Goal: Find specific page/section: Find specific page/section

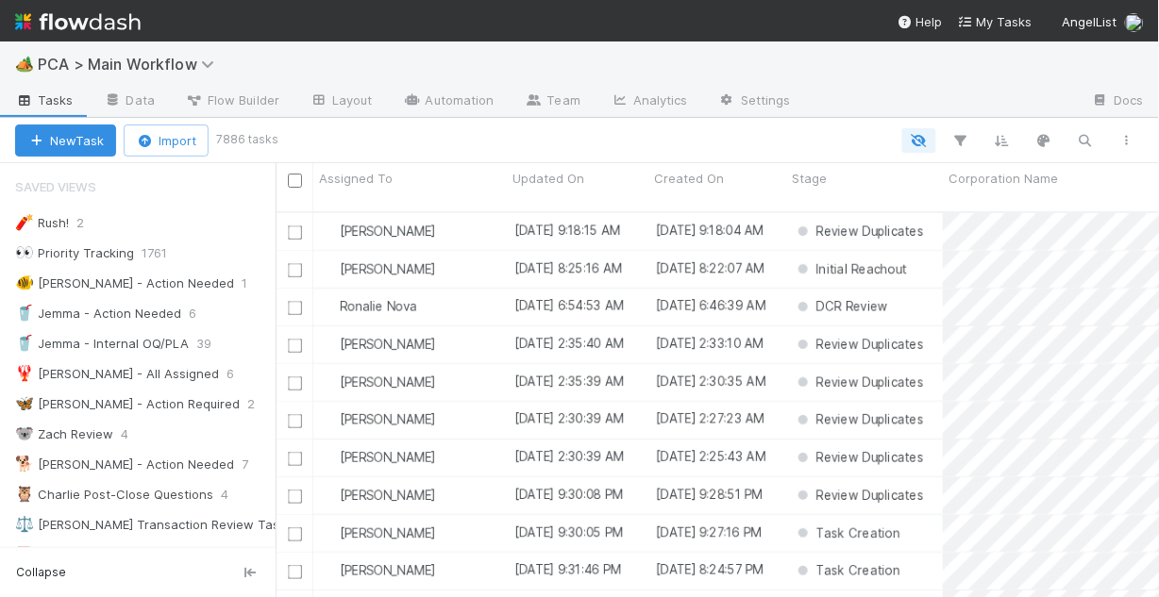
scroll to position [389, 872]
click at [143, 288] on div "🐠 [PERSON_NAME] - Action Needed" at bounding box center [124, 284] width 219 height 24
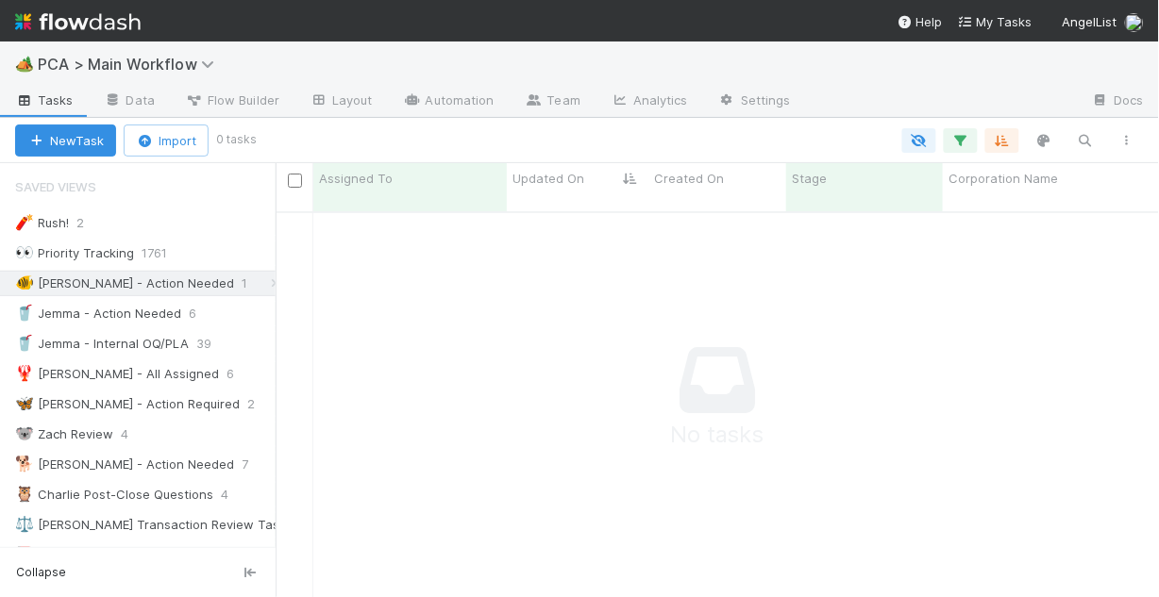
scroll to position [378, 872]
click at [136, 322] on div "🥤 Jemma - Action Needed" at bounding box center [98, 314] width 166 height 24
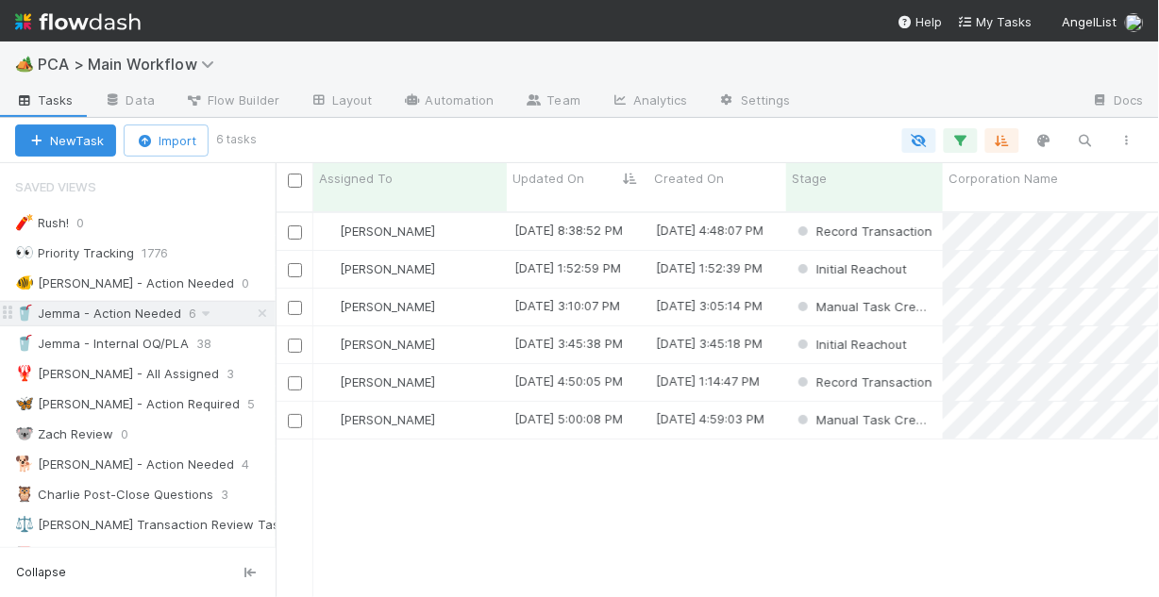
scroll to position [389, 872]
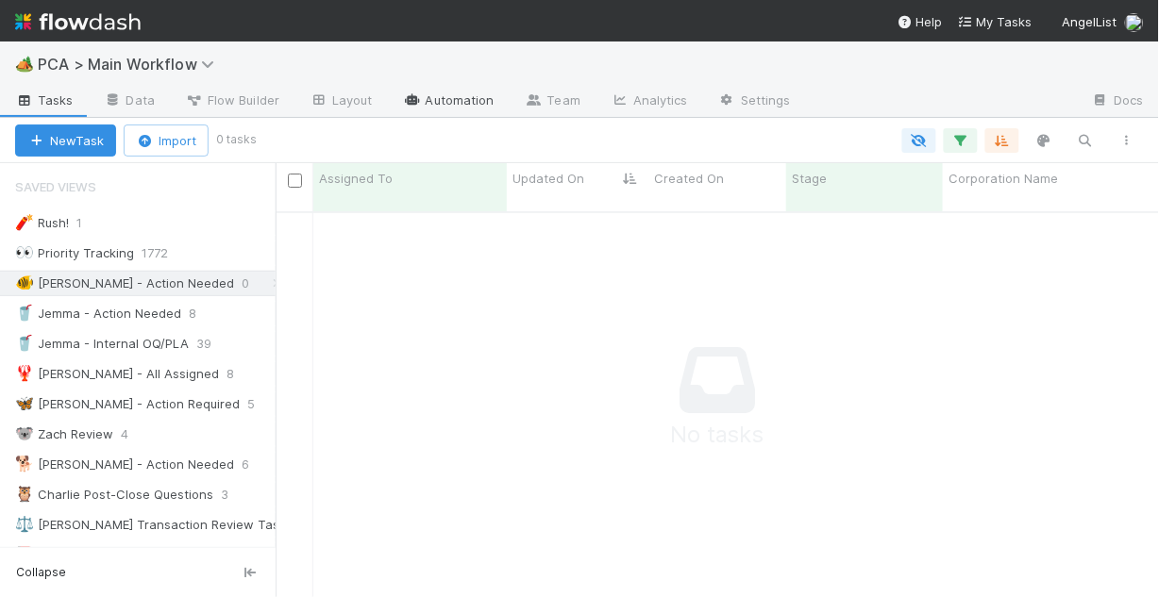
click at [449, 98] on link "Automation" at bounding box center [449, 102] width 122 height 30
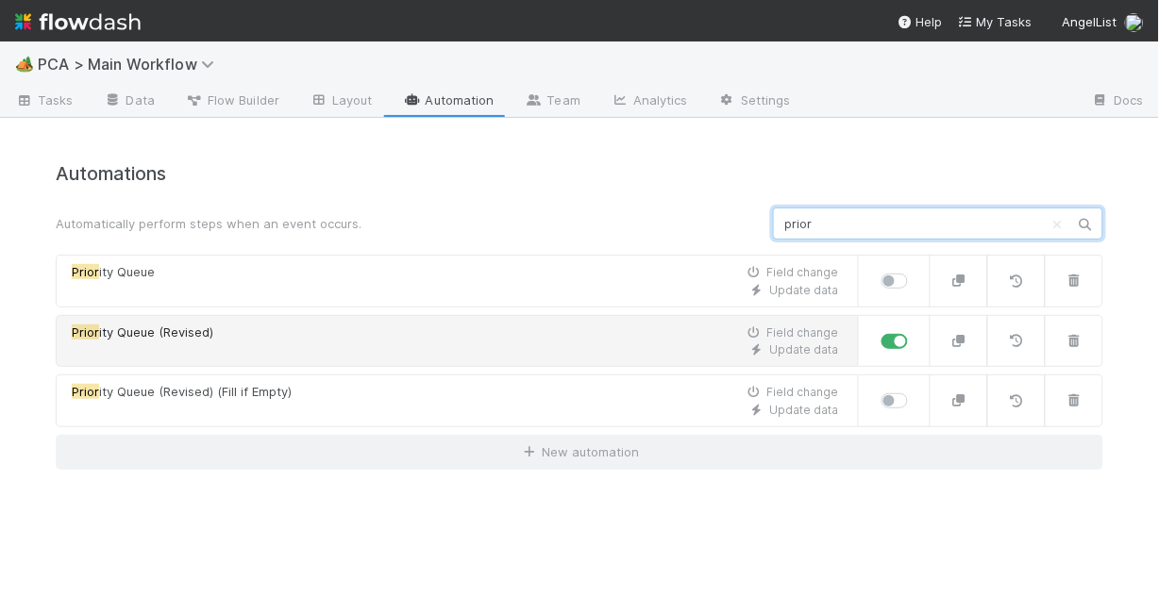
type input "prior"
click at [338, 339] on div "Prior ity Queue (Revised) Field change" at bounding box center [455, 333] width 767 height 19
